Goal: Find contact information: Find contact information

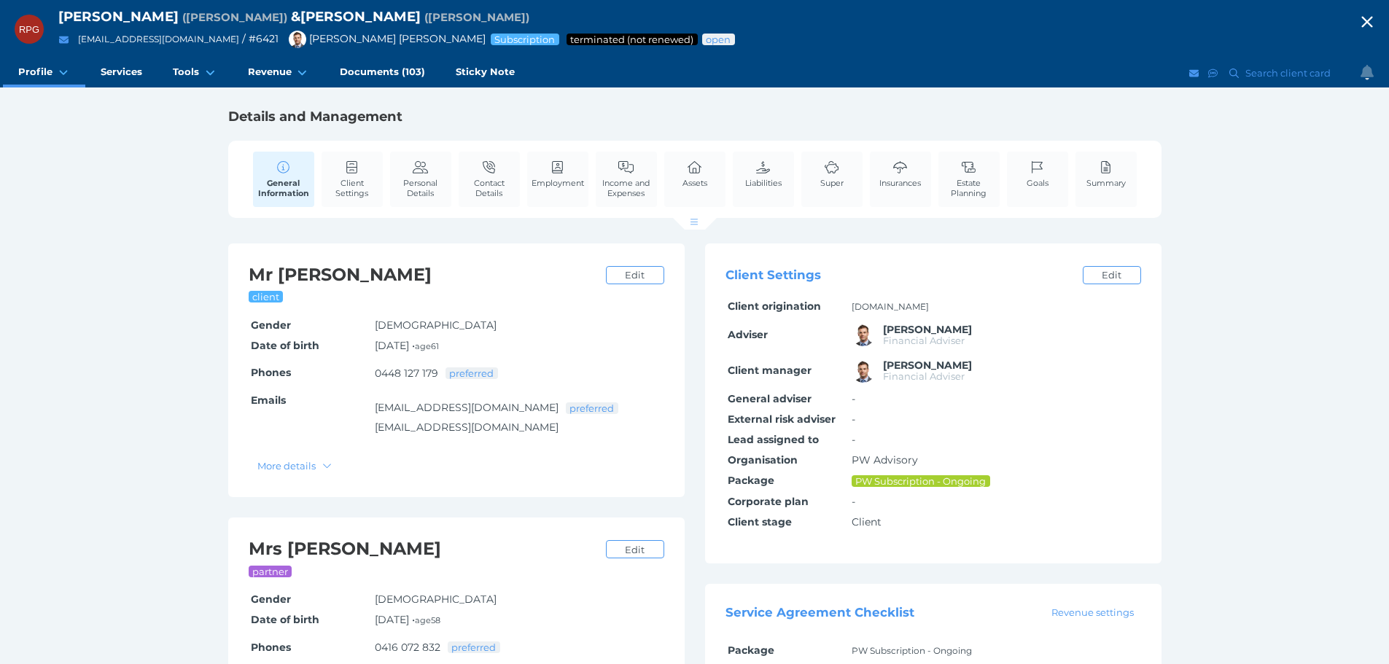
scroll to position [73, 0]
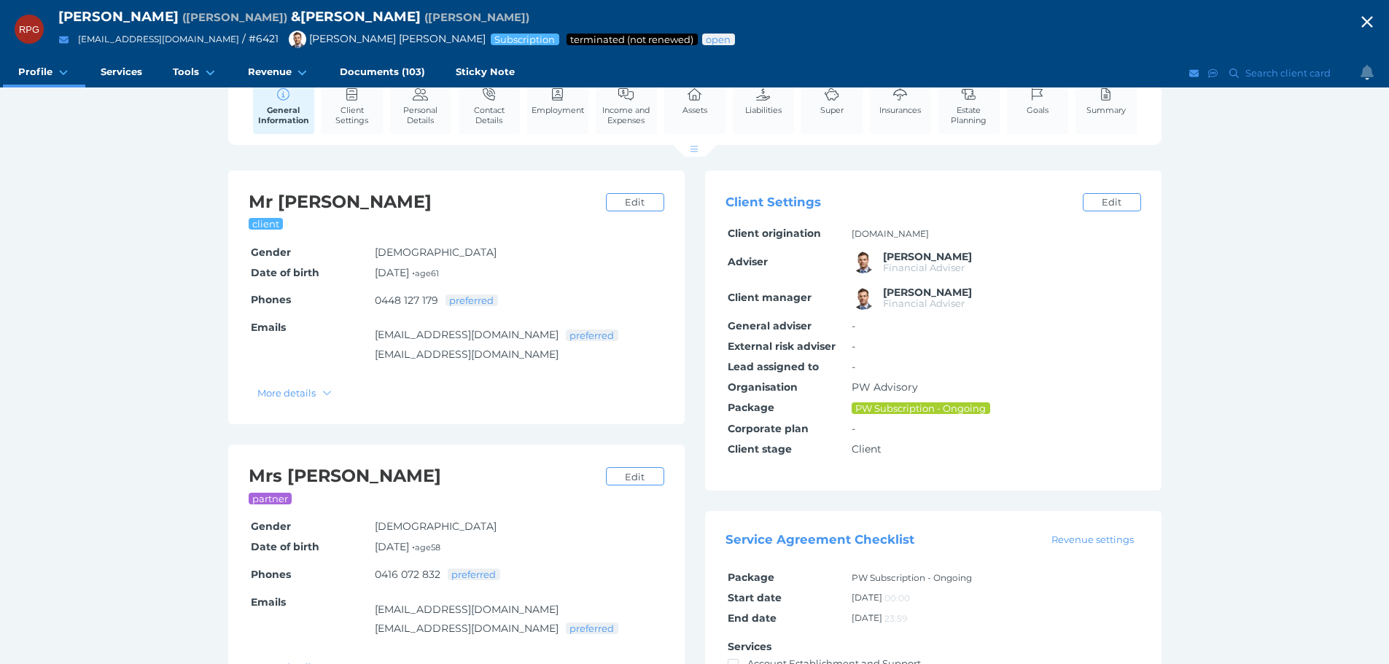
click at [1372, 18] on icon "button" at bounding box center [1366, 22] width 11 height 11
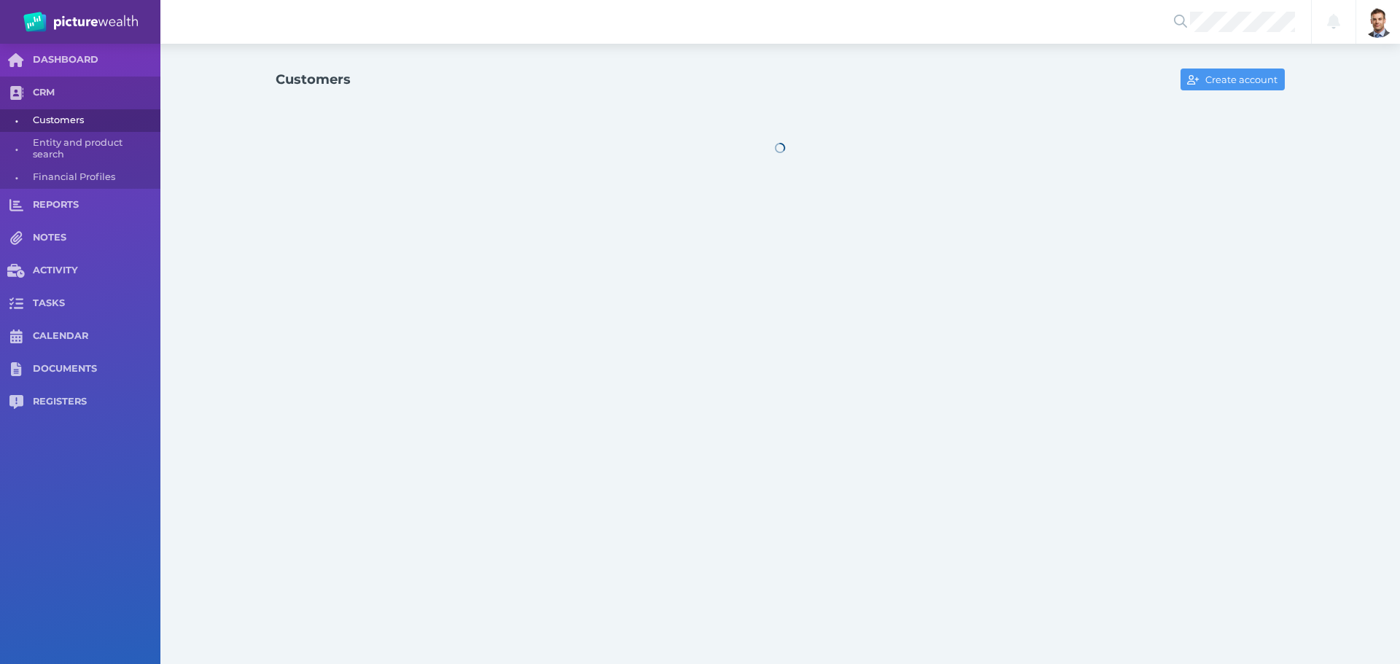
select select "25"
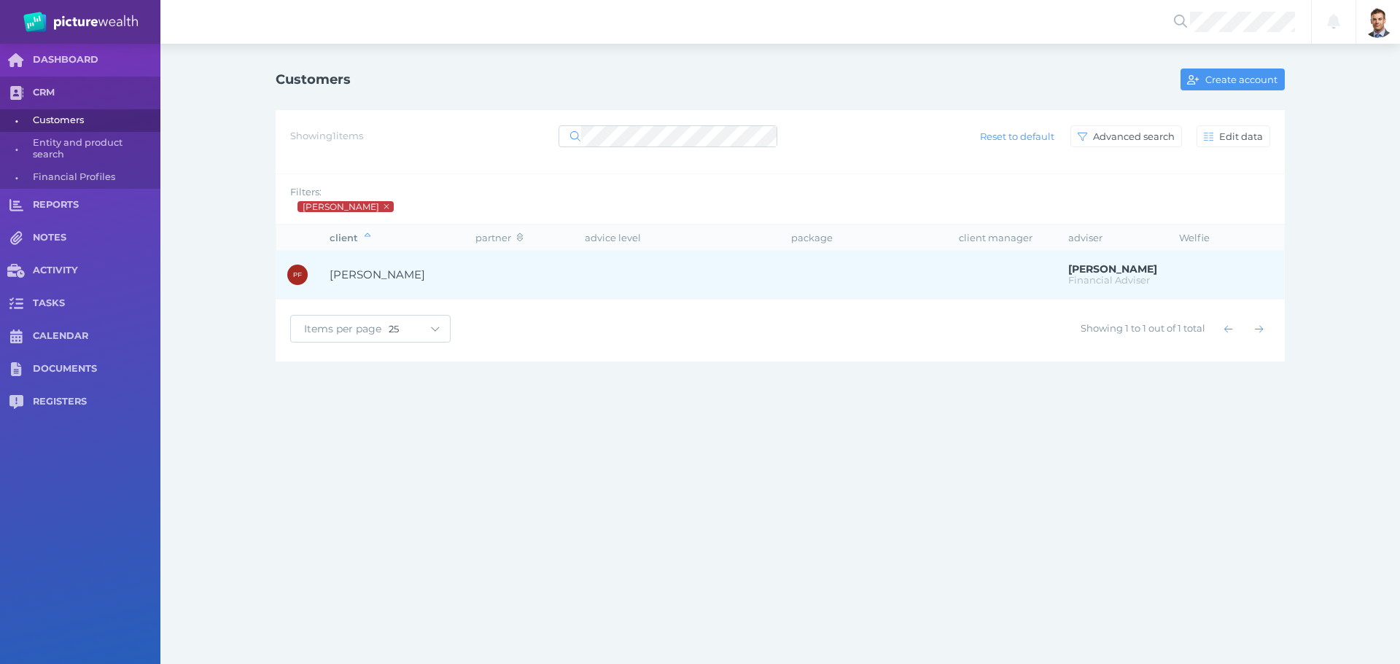
click at [389, 269] on span "[PERSON_NAME]" at bounding box center [378, 275] width 96 height 14
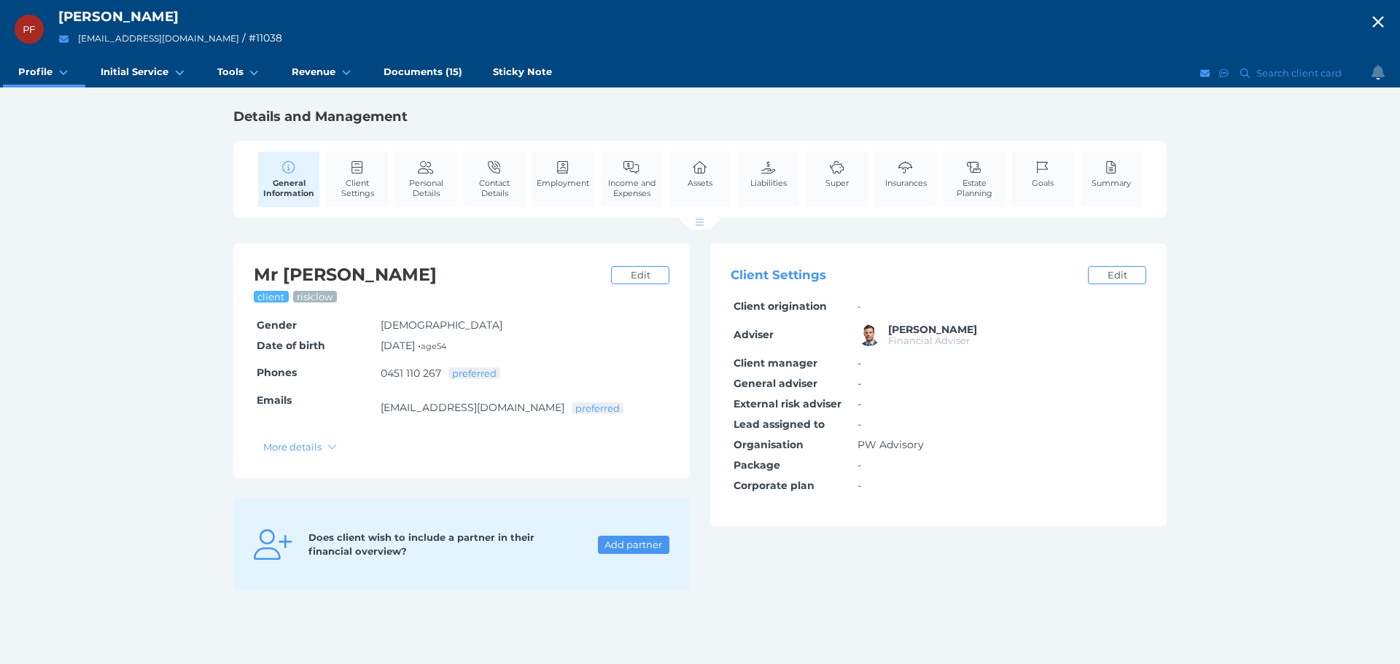
click at [1378, 22] on icon "button" at bounding box center [1377, 22] width 11 height 11
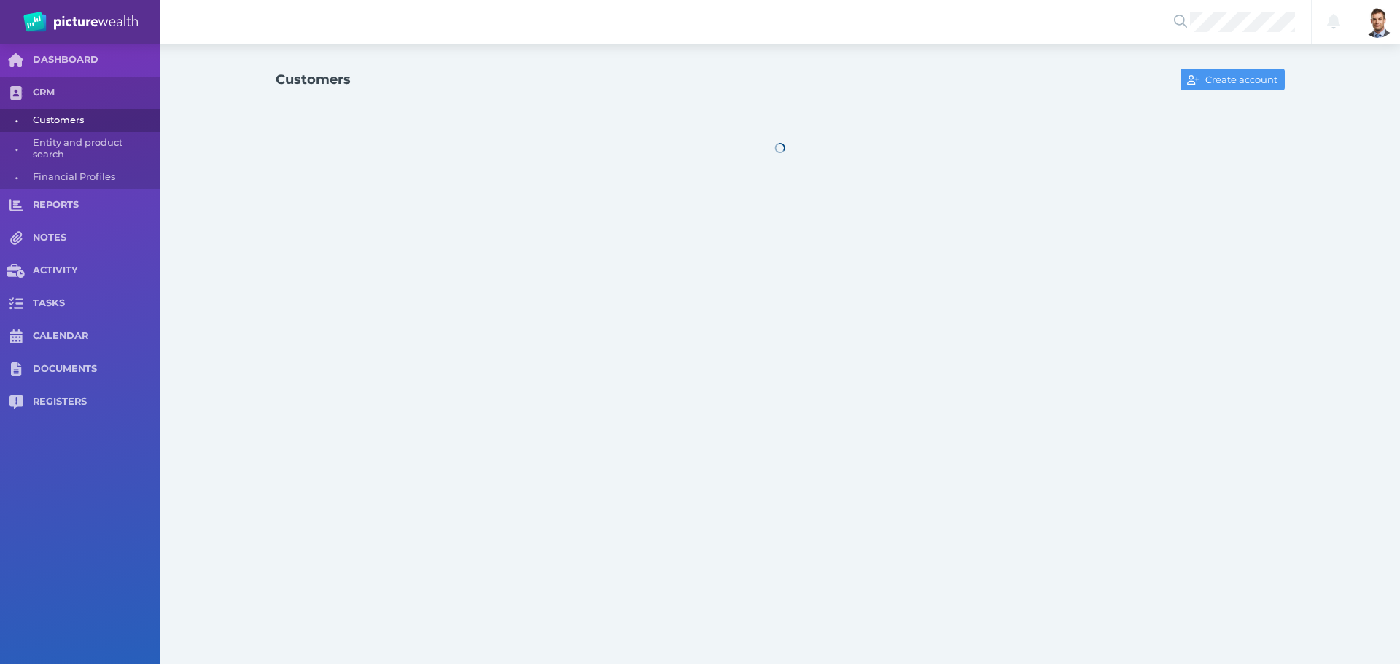
select select "25"
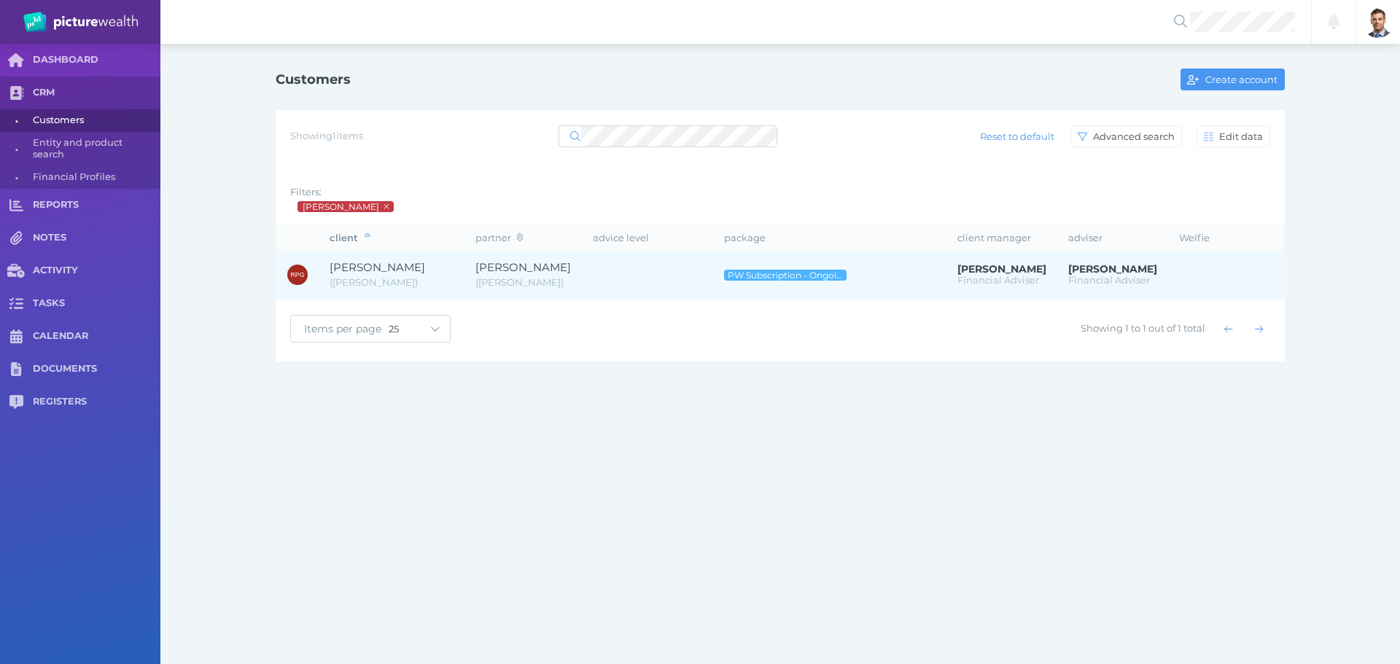
click at [424, 267] on span "[PERSON_NAME]" at bounding box center [378, 267] width 96 height 14
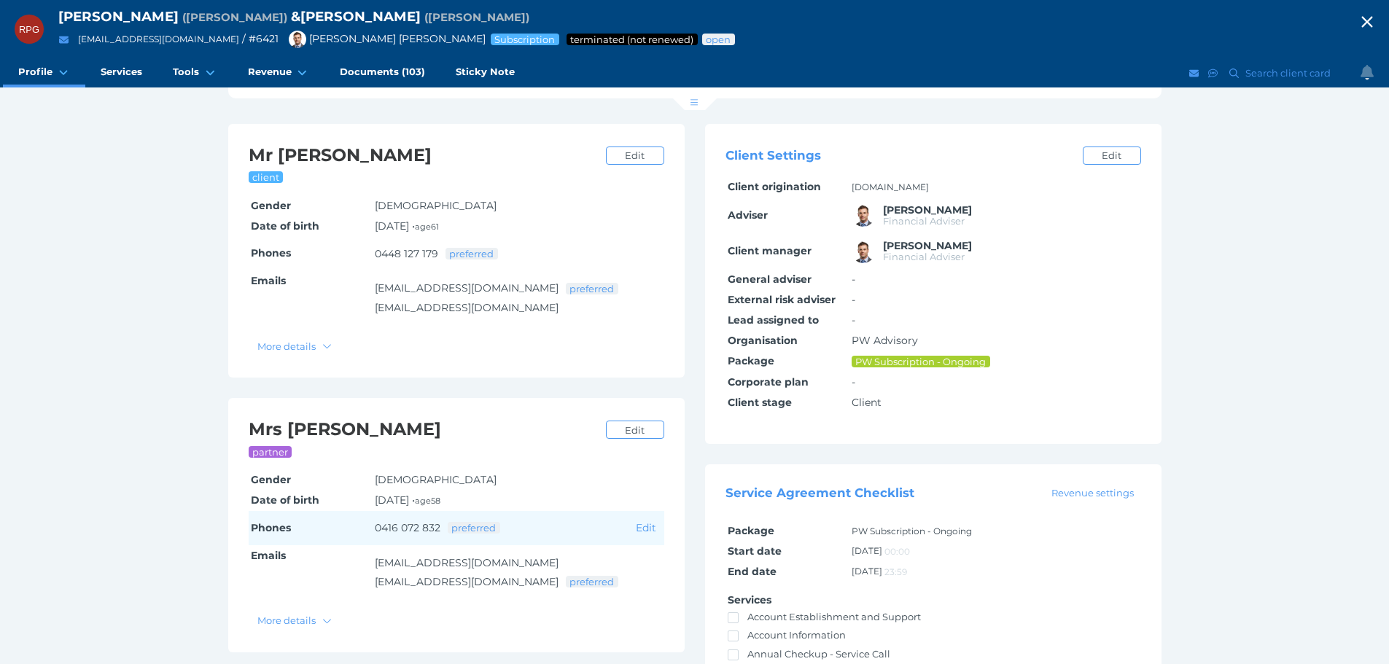
scroll to position [146, 0]
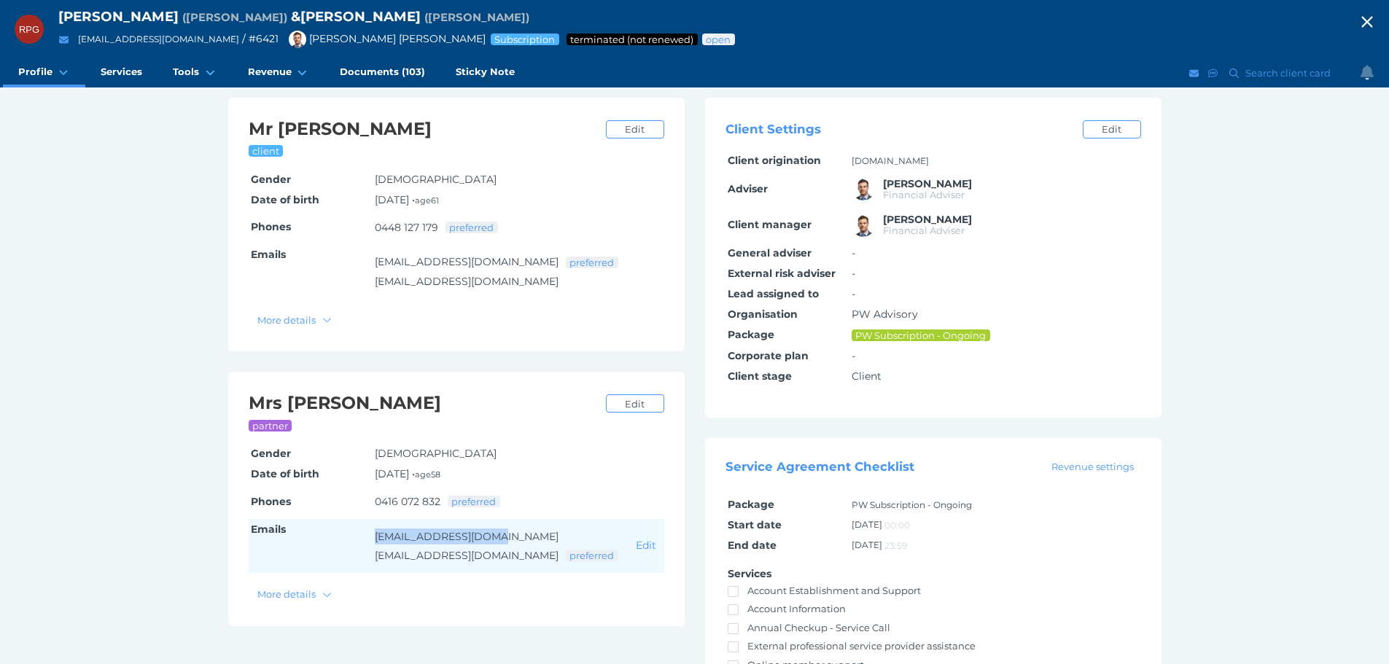
drag, startPoint x: 504, startPoint y: 538, endPoint x: 373, endPoint y: 539, distance: 131.3
click at [373, 539] on td "[EMAIL_ADDRESS][DOMAIN_NAME] [EMAIL_ADDRESS][DOMAIN_NAME] preferred" at bounding box center [503, 546] width 261 height 54
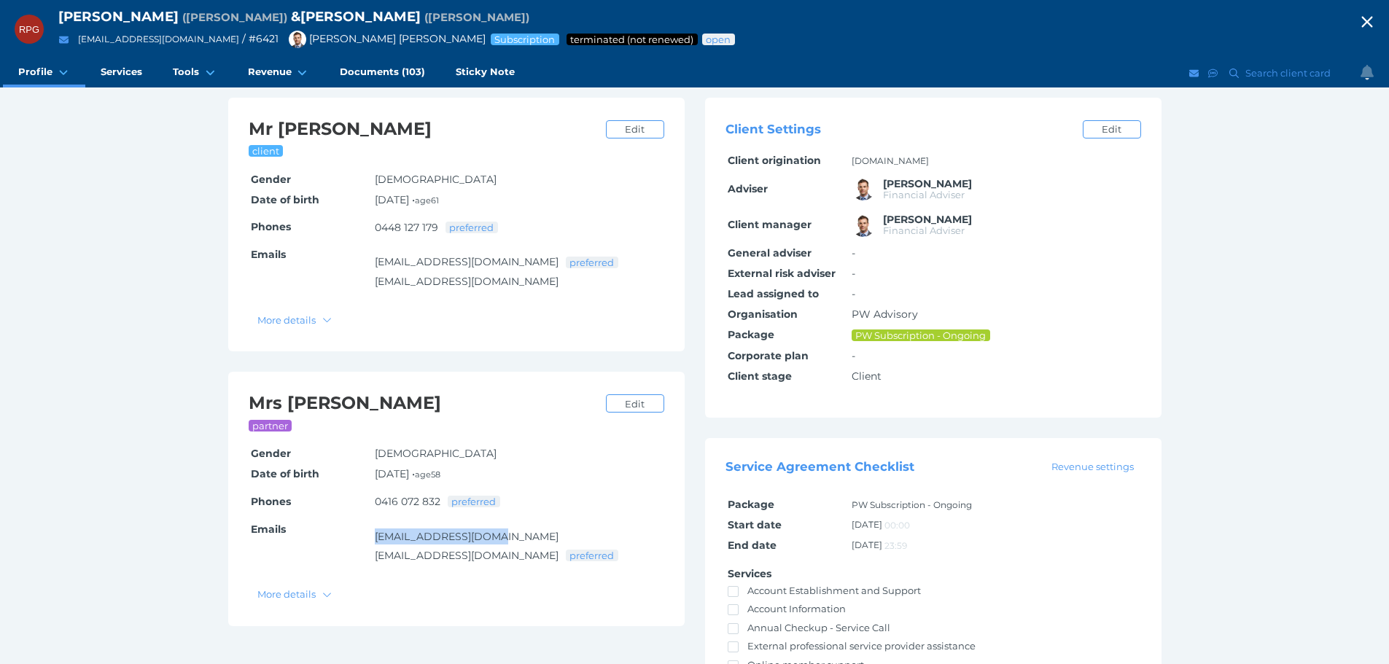
copy link "[EMAIL_ADDRESS][DOMAIN_NAME]"
